Goal: Task Accomplishment & Management: Use online tool/utility

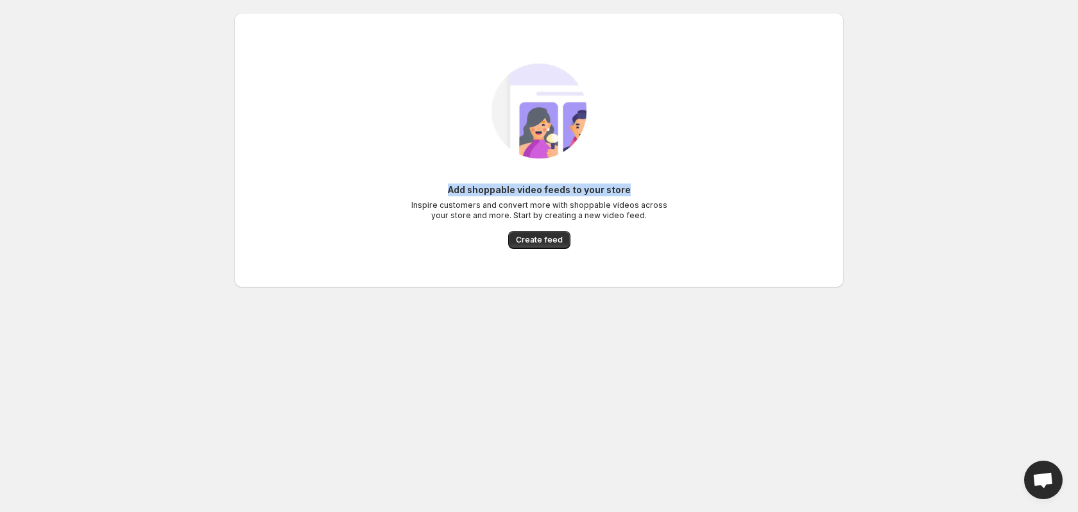
drag, startPoint x: 451, startPoint y: 189, endPoint x: 634, endPoint y: 181, distance: 183.1
click at [634, 181] on div "Add shoppable video feeds to your store Inspire customers and convert more with…" at bounding box center [539, 150] width 589 height 223
click at [874, 208] on body "Home Feeds Videos Subscription Settings Add shoppable video feeds to your store…" at bounding box center [539, 256] width 1078 height 512
click at [525, 239] on span "Create feed" at bounding box center [539, 240] width 47 height 10
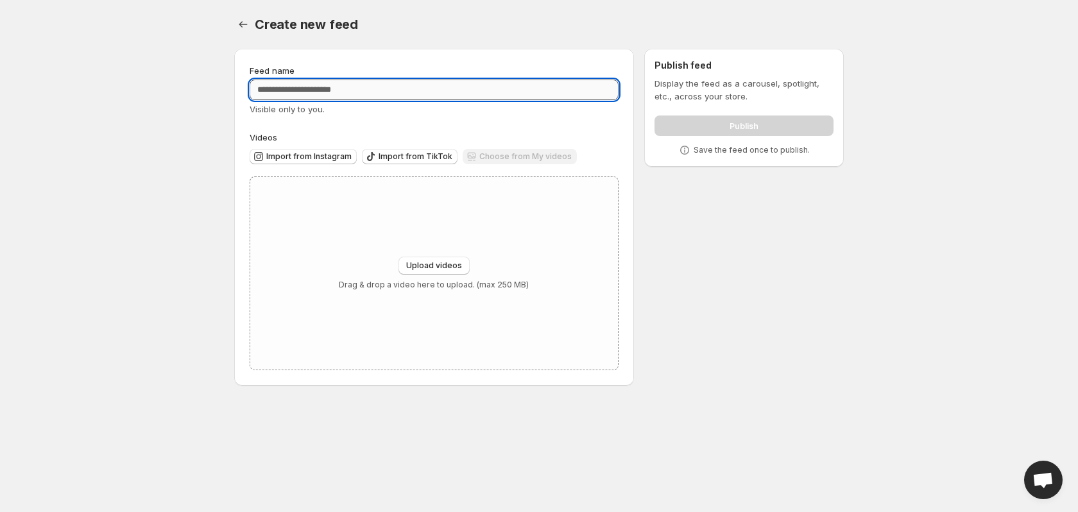
click at [349, 92] on input "Feed name" at bounding box center [434, 90] width 369 height 21
type input "*"
type input "******"
click at [427, 57] on div "Feed name ****** Visible only to you. Videos Import from Instagram Import from …" at bounding box center [434, 217] width 400 height 337
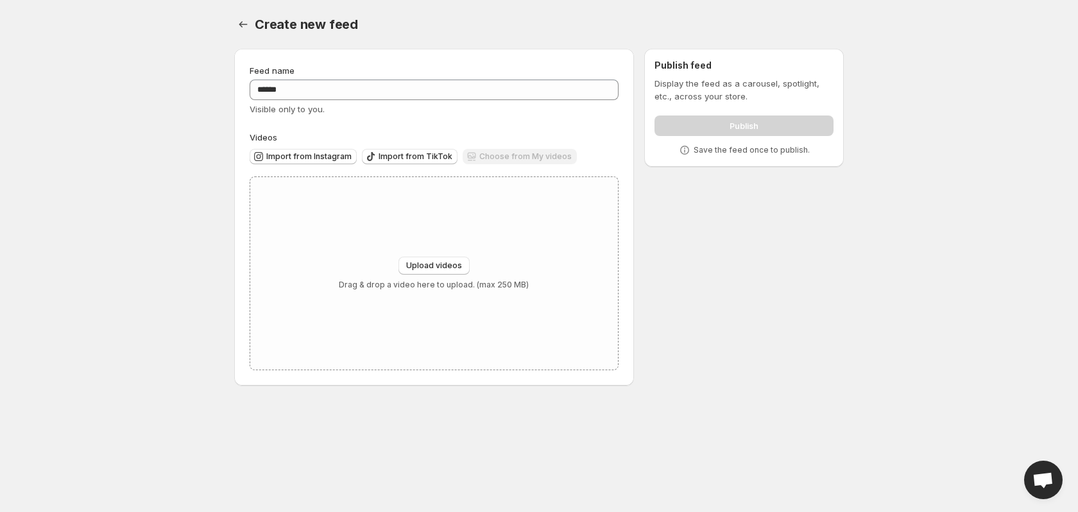
click at [519, 125] on div "Feed name ****** Visible only to you. Videos Import from Instagram Import from …" at bounding box center [434, 217] width 369 height 306
click at [453, 121] on div "Feed name ****** Visible only to you. Videos Import from Instagram Import from …" at bounding box center [434, 217] width 369 height 306
click at [474, 123] on div "Feed name ****** Visible only to you. Videos Import from Instagram Import from …" at bounding box center [434, 217] width 369 height 306
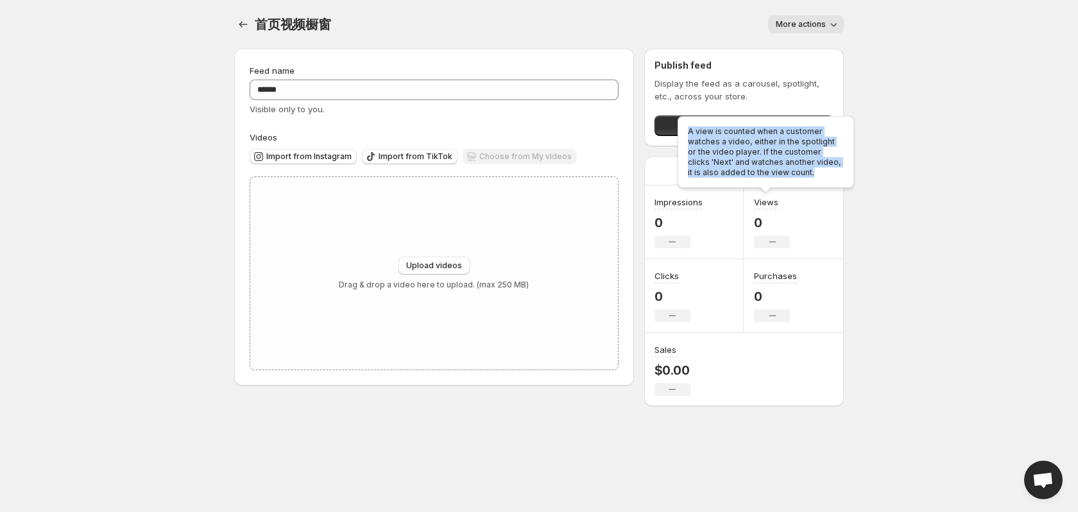
drag, startPoint x: 687, startPoint y: 132, endPoint x: 804, endPoint y: 174, distance: 123.7
click at [804, 174] on div "A view is counted when a customer watches a video, either in the spotlight or t…" at bounding box center [766, 155] width 182 height 82
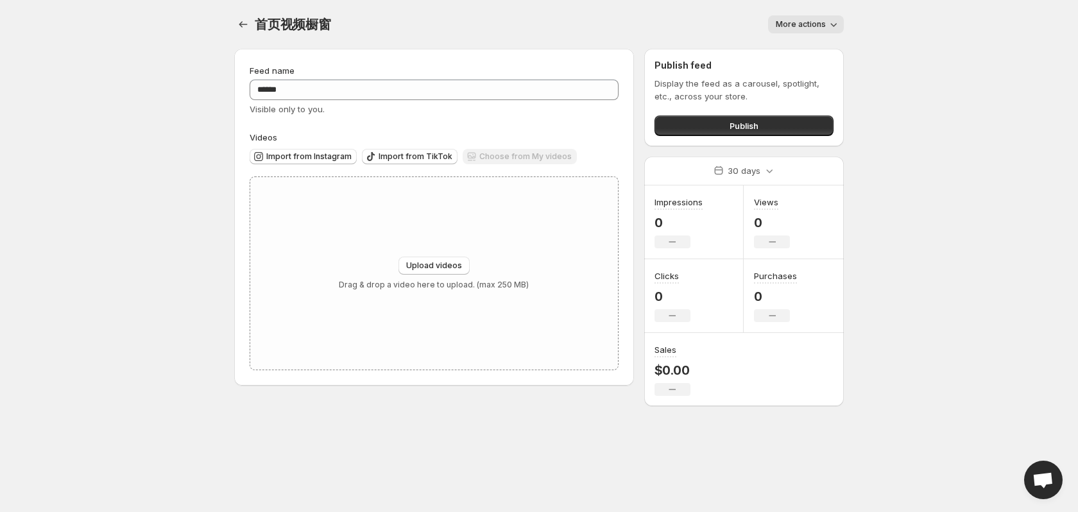
click at [922, 132] on body "Home Feeds Videos Subscription Settings 首页视频橱窗. This page is ready 首页视频橱窗 More …" at bounding box center [539, 256] width 1078 height 512
click at [865, 180] on body "Home Feeds Videos Subscription Settings 首页视频橱窗. This page is ready 首页视频橱窗 More …" at bounding box center [539, 256] width 1078 height 512
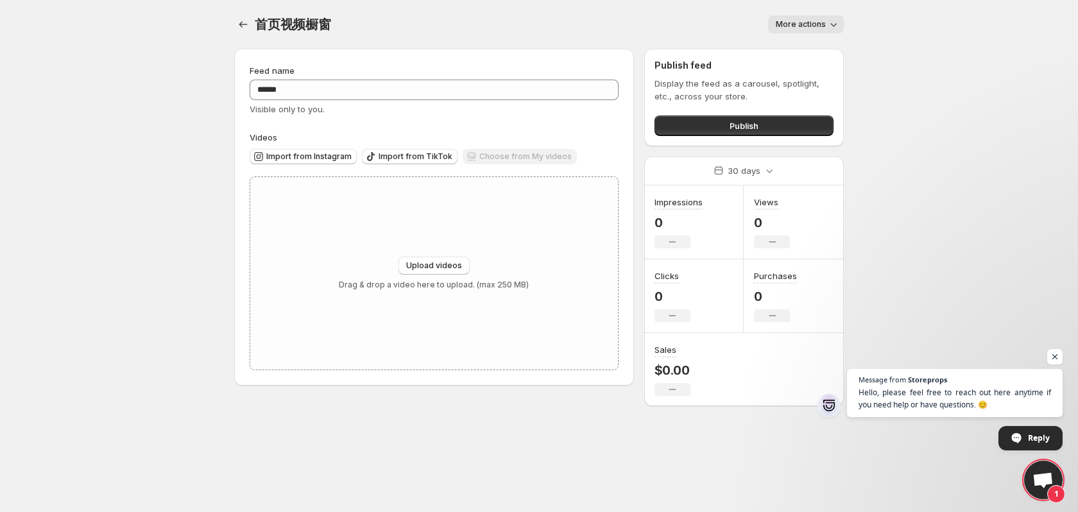
click at [920, 221] on body "Home Feeds Videos Subscription Settings 首页视频橱窗. This page is ready 首页视频橱窗 More …" at bounding box center [539, 256] width 1078 height 512
click at [416, 1] on div "首页视频橱窗. This page is ready 首页视频橱窗 More actions More actions More actions" at bounding box center [539, 24] width 610 height 49
drag, startPoint x: 477, startPoint y: 16, endPoint x: 550, endPoint y: 28, distance: 74.1
click at [476, 16] on div "More actions" at bounding box center [595, 24] width 497 height 18
click at [684, 19] on div "More actions" at bounding box center [595, 24] width 497 height 18
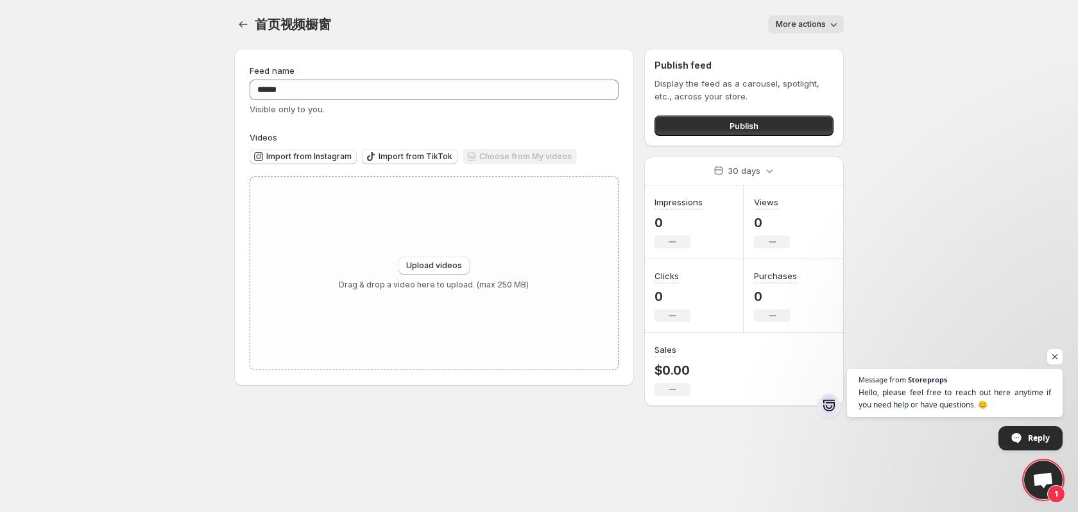
click at [651, 18] on div "More actions" at bounding box center [595, 24] width 497 height 18
click at [794, 15] on button "More actions" at bounding box center [806, 24] width 76 height 18
click at [952, 51] on body "Home Feeds Videos Subscription Settings 首页视频橱窗. This page is ready 首页视频橱窗 More …" at bounding box center [539, 256] width 1078 height 512
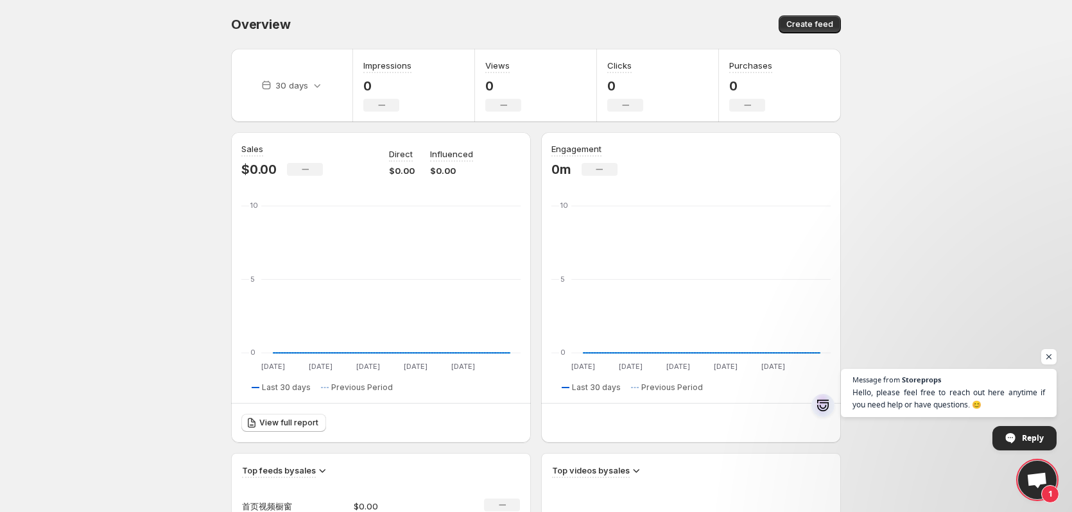
drag, startPoint x: 128, startPoint y: 23, endPoint x: 144, endPoint y: 0, distance: 28.1
click at [130, 23] on body "Home Feeds Videos Subscription Settings Overview. This page is ready Overview C…" at bounding box center [536, 256] width 1072 height 512
click at [101, 23] on body "Home Feeds Videos Subscription Settings Overview. This page is ready Overview C…" at bounding box center [536, 256] width 1072 height 512
click at [155, 27] on body "Home Feeds Videos Subscription Settings Overview. This page is ready Overview C…" at bounding box center [536, 256] width 1072 height 512
